Goal: Task Accomplishment & Management: Complete application form

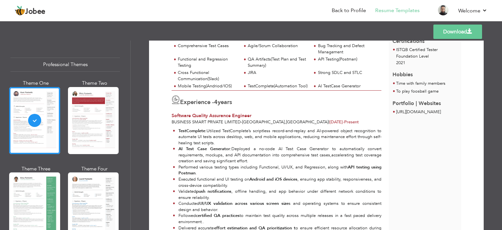
scroll to position [98, 0]
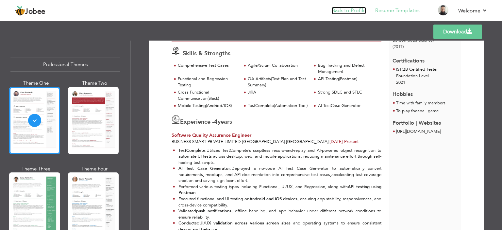
click at [350, 10] on link "Back to Profile" at bounding box center [348, 11] width 34 height 8
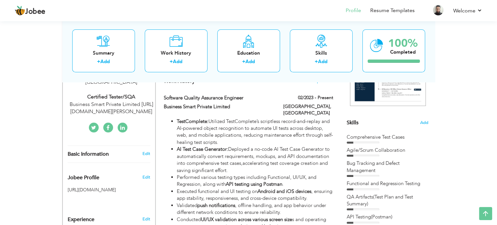
click at [403, 136] on div "Comprehensive Test Cases" at bounding box center [387, 137] width 82 height 7
drag, startPoint x: 418, startPoint y: 128, endPoint x: 400, endPoint y: 133, distance: 19.1
click at [415, 130] on div "Skills Add Comprehensive Test Cases Agile/Scrum Collaboration" at bounding box center [387, 150] width 82 height 319
click at [426, 121] on span "Add" at bounding box center [424, 123] width 8 height 6
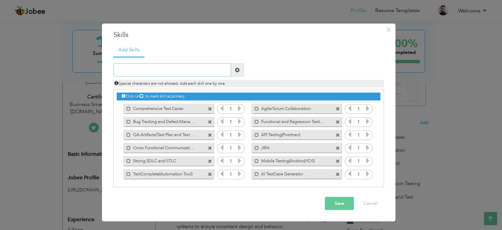
click at [149, 68] on input "text" at bounding box center [172, 69] width 118 height 13
type input "E"
type input "Enterprise/CRM/E-Commerce/Payments"
click at [240, 71] on span at bounding box center [237, 69] width 13 height 13
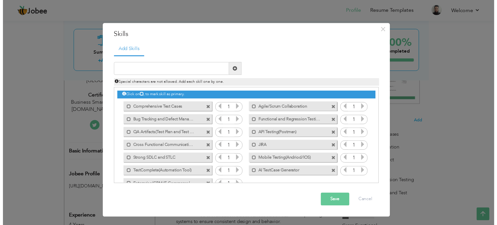
scroll to position [14, 0]
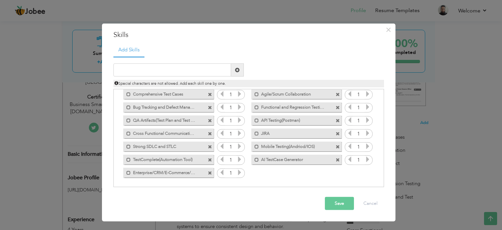
click at [340, 200] on button "Save" at bounding box center [339, 203] width 29 height 13
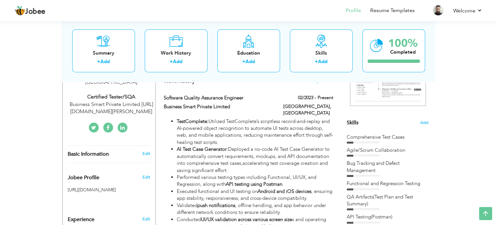
scroll to position [0, 0]
click at [380, 10] on link "Resume Templates" at bounding box center [392, 11] width 44 height 8
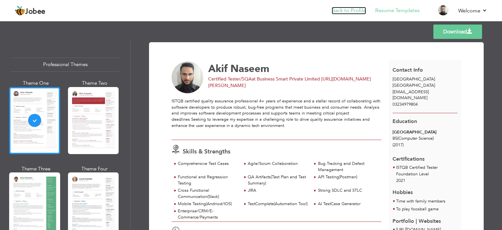
click at [351, 8] on link "Back to Profile" at bounding box center [348, 11] width 34 height 8
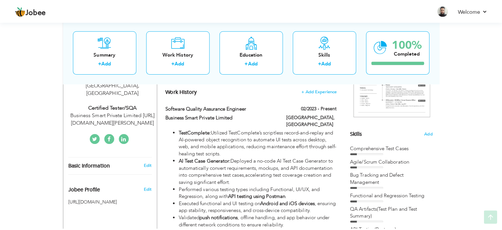
scroll to position [126, 0]
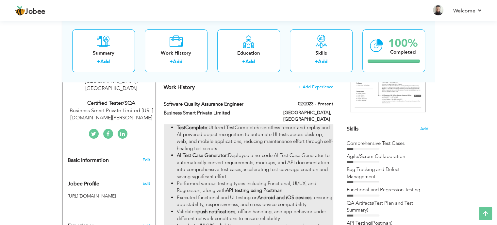
click at [293, 134] on li "TestComplete: Utilized TestComplete’s scriptless record-and-replay and AI-power…" at bounding box center [255, 138] width 156 height 28
type input "Software Quality Assurance Engineer"
type input "Business Smart Private Limited"
type input "02/2023"
type input "[GEOGRAPHIC_DATA]"
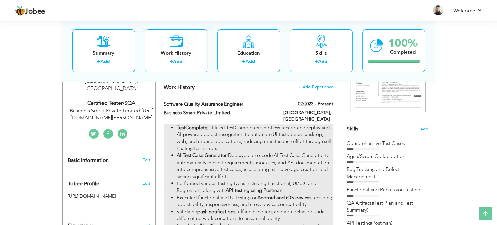
type input "[GEOGRAPHIC_DATA]"
checkbox input "true"
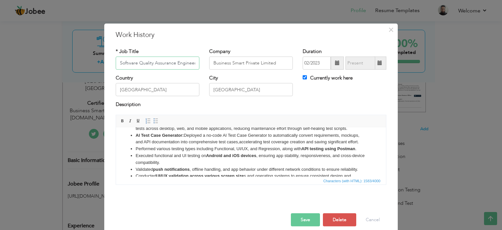
scroll to position [0, 0]
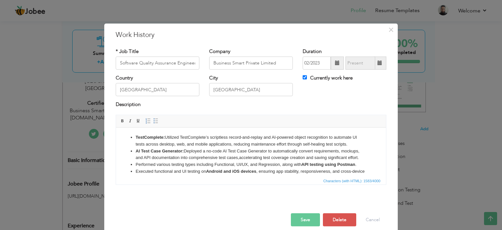
click at [163, 137] on strong "TestComplete:" at bounding box center [150, 136] width 29 height 5
click at [168, 151] on strong "AI Test Case Generator:" at bounding box center [160, 150] width 48 height 5
click at [164, 137] on strong "TestComplete:" at bounding box center [150, 136] width 29 height 5
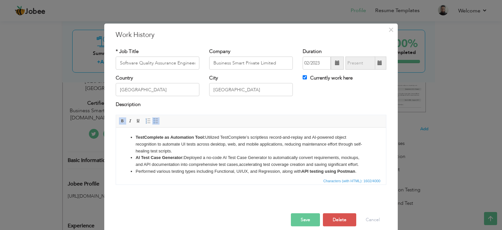
click at [193, 148] on li "TestComplete as Automation Tool : Utilized TestComplete’s scriptless record-and…" at bounding box center [251, 144] width 231 height 20
click at [268, 136] on li "TestComplete as Automation Tool : Utilized TestComplete’s scriptless record-and…" at bounding box center [251, 144] width 231 height 20
click at [288, 139] on li "TestComplete as Automation Tool : Utilized TestComplete’s scriptless record-and…" at bounding box center [251, 144] width 231 height 20
click at [332, 138] on li "TestComplete as Automation Tool : Utilized TestComplete’s scriptless record-and…" at bounding box center [251, 144] width 231 height 20
drag, startPoint x: 337, startPoint y: 138, endPoint x: 288, endPoint y: 138, distance: 49.0
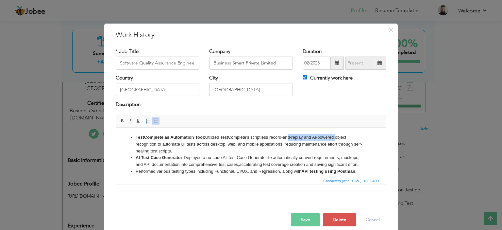
click at [288, 138] on li "TestComplete as Automation Tool : Utilized TestComplete’s scriptless record-and…" at bounding box center [251, 144] width 231 height 20
click at [201, 145] on li "TestComplete as Automation Tool : Utilized TestComplete’s scriptless record-and…" at bounding box center [251, 144] width 231 height 20
click at [184, 151] on li "TestComplete as Automation Tool : Utilized TestComplete’s scriptless record-and…" at bounding box center [251, 144] width 231 height 20
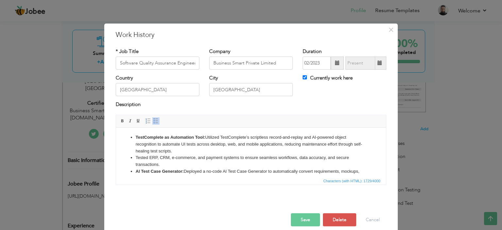
click at [188, 158] on li "Tested ERP, CRM, e-commerce, and payment systems to ensure seamless workflows, …" at bounding box center [251, 161] width 231 height 14
click at [160, 160] on li "Tested ERP, CRM, e-commerce, and payment systems to ensure seamless workflows, …" at bounding box center [251, 161] width 231 height 14
click at [154, 156] on li "Tested ERP, CRM, e-commerce, and payment systems to ensure seamless workflows, …" at bounding box center [251, 161] width 231 height 14
drag, startPoint x: 180, startPoint y: 156, endPoint x: 169, endPoint y: 159, distance: 11.1
click at [180, 156] on li "Tested ERP, CRM, e-commerce, and payment systems to ensure seamless workflows, …" at bounding box center [251, 161] width 231 height 14
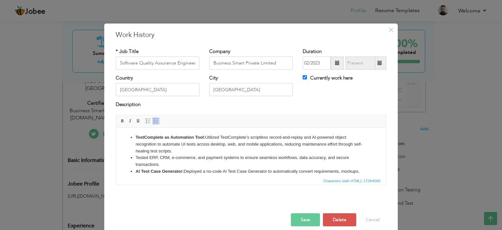
click at [158, 156] on li "Tested ERP, CRM, e-commerce, and payment systems to ensure seamless workflows, …" at bounding box center [251, 161] width 231 height 14
drag, startPoint x: 195, startPoint y: 158, endPoint x: 153, endPoint y: 158, distance: 42.5
click at [153, 158] on li "Tested ERP, CRM, e-commerce, and payment systems to ensure seamless workflows, …" at bounding box center [251, 161] width 231 height 14
click at [208, 157] on li "Tested ERP, CRM, e-commerce, and payment systems to ensure seamless workflows, …" at bounding box center [251, 161] width 231 height 14
drag, startPoint x: 223, startPoint y: 157, endPoint x: 136, endPoint y: 158, distance: 87.2
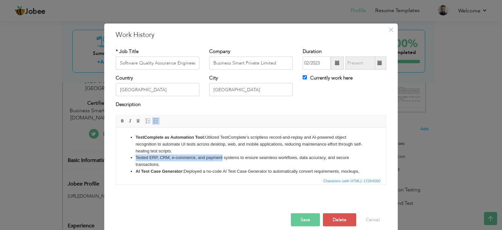
click at [136, 158] on li "Tested ERP, CRM, e-commerce, and payment systems to ensure seamless workflows, …" at bounding box center [251, 161] width 231 height 14
click at [205, 159] on strong "Tested ERP, CRM, e-commerce, and payment" at bounding box center [181, 156] width 91 height 5
click at [176, 157] on strong "Tested ERP, CRM, e-commerce, and payment" at bounding box center [181, 156] width 91 height 5
click at [296, 218] on button "Save" at bounding box center [305, 219] width 29 height 13
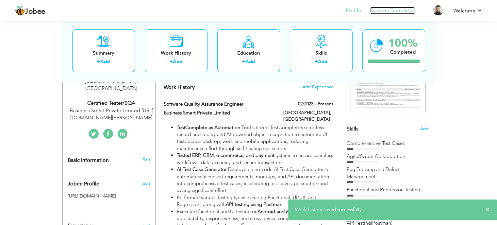
click at [387, 10] on link "Resume Templates" at bounding box center [392, 11] width 44 height 8
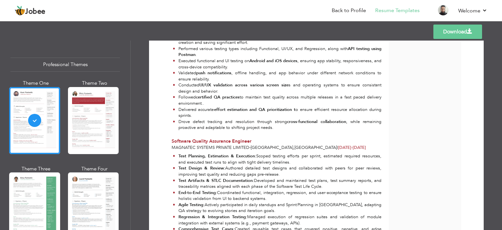
scroll to position [196, 0]
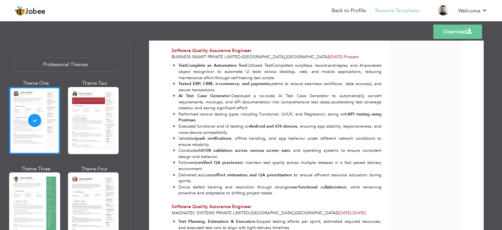
click at [474, 34] on link "Download" at bounding box center [457, 31] width 49 height 14
click at [470, 32] on span at bounding box center [469, 31] width 5 height 5
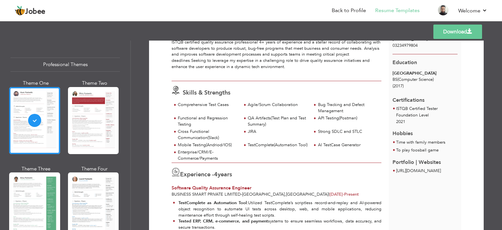
scroll to position [33, 0]
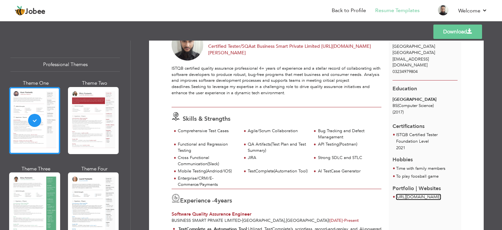
drag, startPoint x: 414, startPoint y: 194, endPoint x: 432, endPoint y: 197, distance: 18.2
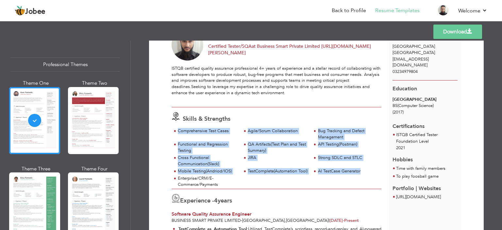
drag, startPoint x: 364, startPoint y: 190, endPoint x: 176, endPoint y: 132, distance: 196.7
click at [176, 132] on div "Comprehensive Test Cases Agile/Scrum Collaboration Bug Tracking and Defect Mana…" at bounding box center [276, 158] width 210 height 61
click at [308, 181] on div "Comprehensive Test Cases Agile/Scrum Collaboration Bug Tracking and Defect Mana…" at bounding box center [276, 158] width 210 height 61
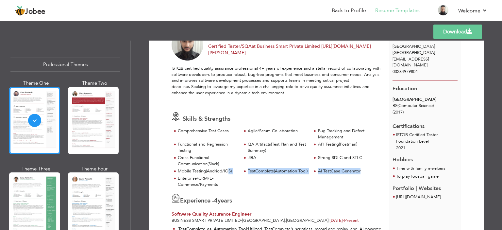
drag, startPoint x: 378, startPoint y: 191, endPoint x: 286, endPoint y: 192, distance: 91.4
click at [227, 170] on div "Comprehensive Test Cases Agile/Scrum Collaboration Bug Tracking and Defect Mana…" at bounding box center [276, 158] width 210 height 61
click at [340, 200] on div "Experience - 4 years" at bounding box center [276, 200] width 210 height 12
drag, startPoint x: 371, startPoint y: 188, endPoint x: 244, endPoint y: 162, distance: 130.0
click at [244, 162] on div "Comprehensive Test Cases Agile/Scrum Collaboration Bug Tracking and Defect Mana…" at bounding box center [276, 158] width 210 height 61
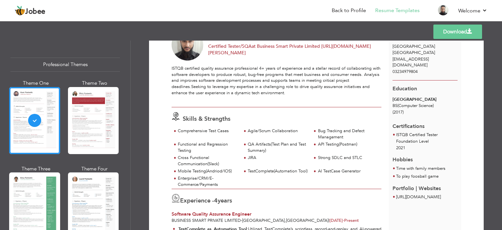
drag, startPoint x: 215, startPoint y: 186, endPoint x: 182, endPoint y: 142, distance: 55.7
click at [214, 186] on div "Enterprise/CRM/E-Commerce/Payments" at bounding box center [208, 181] width 60 height 12
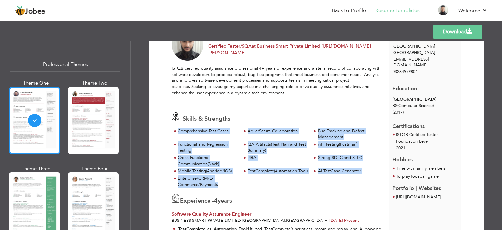
drag, startPoint x: 174, startPoint y: 128, endPoint x: 232, endPoint y: 193, distance: 86.8
click at [232, 188] on div "Comprehensive Test Cases Agile/Scrum Collaboration Bug Tracking and Defect Mana…" at bounding box center [276, 158] width 210 height 61
copy div "Comprehensive Test Cases Agile/Scrum Collaboration Bug Tracking and Defect Mana…"
